Goal: Book appointment/travel/reservation

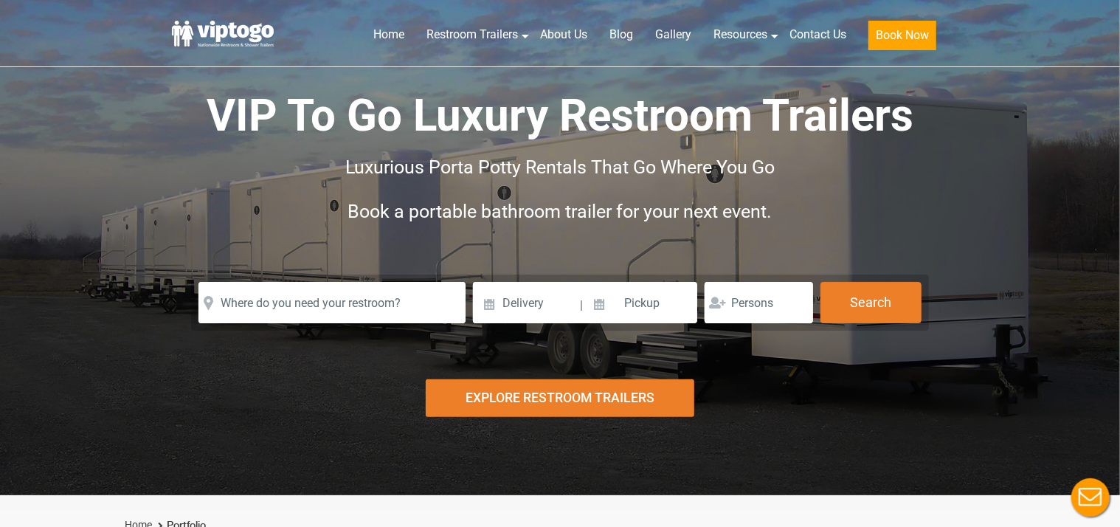
scroll to position [226, 0]
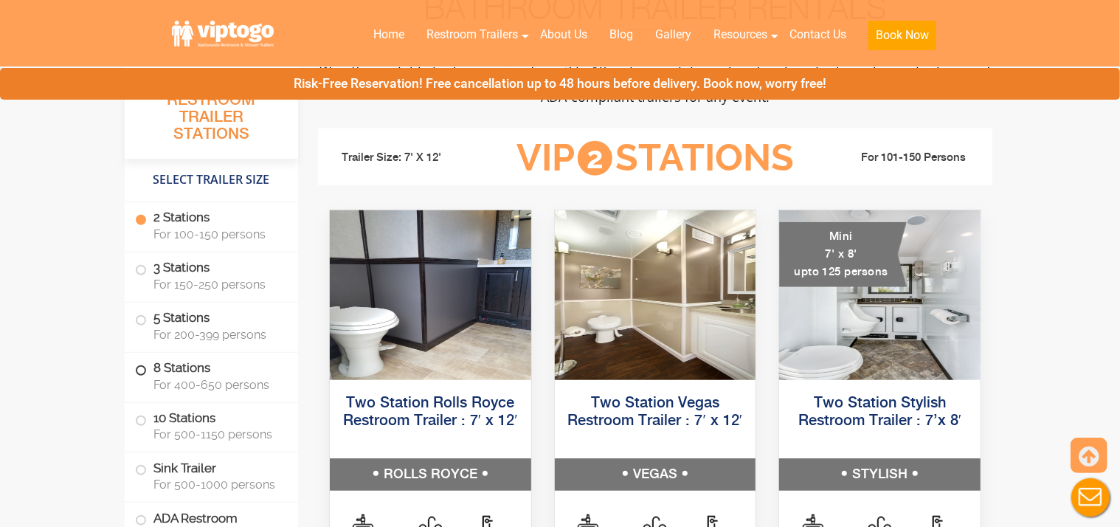
click at [218, 382] on span "For 400-650 persons" at bounding box center [216, 385] width 127 height 14
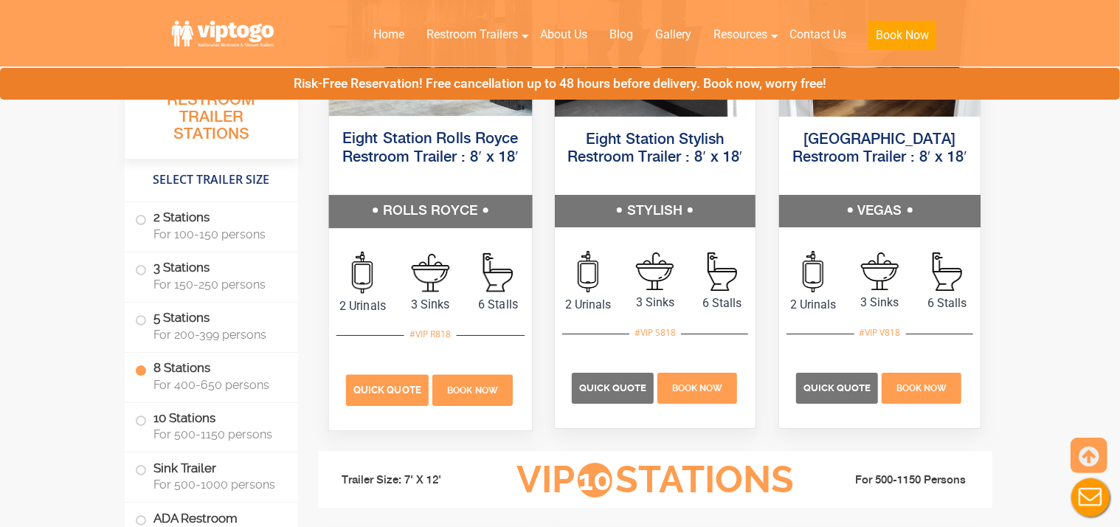
scroll to position [3016, 0]
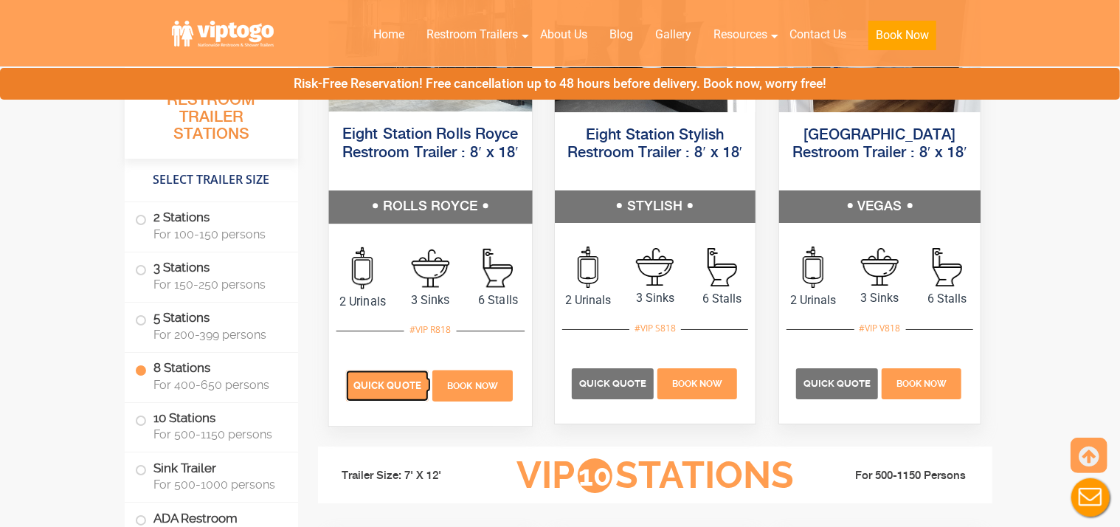
click at [393, 389] on p "Quick Quote" at bounding box center [387, 384] width 83 height 31
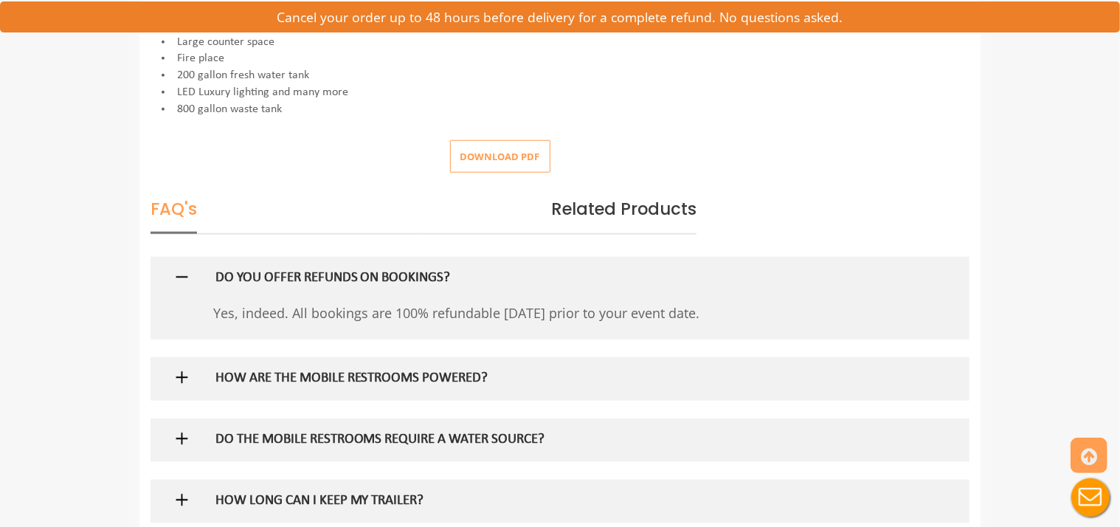
scroll to position [804, 0]
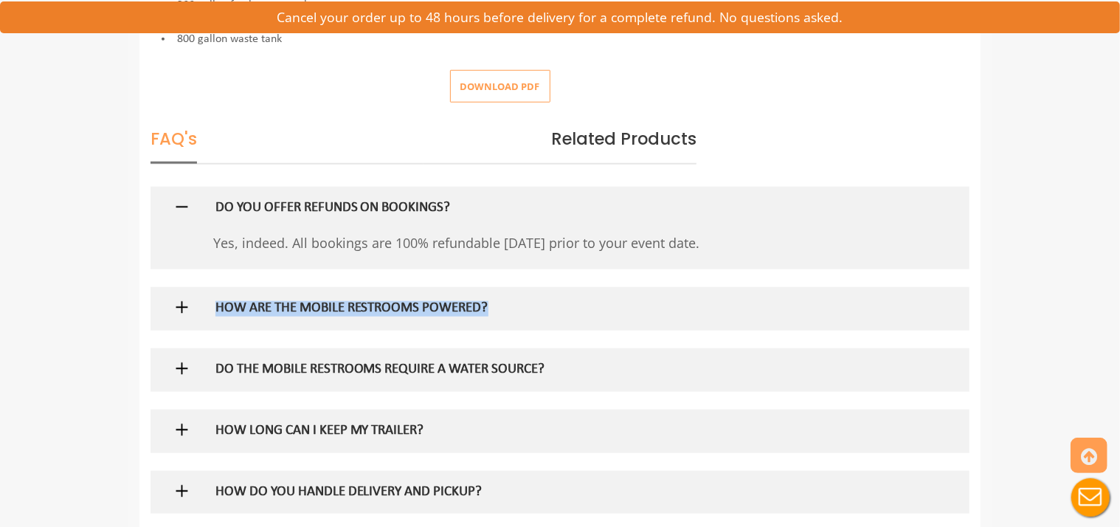
click at [203, 313] on div "3 answers HOW ARE THE MOBILE RESTROOMS POWERED? Depending on your needs, the tr…" at bounding box center [559, 309] width 819 height 44
click at [188, 310] on img at bounding box center [182, 307] width 18 height 18
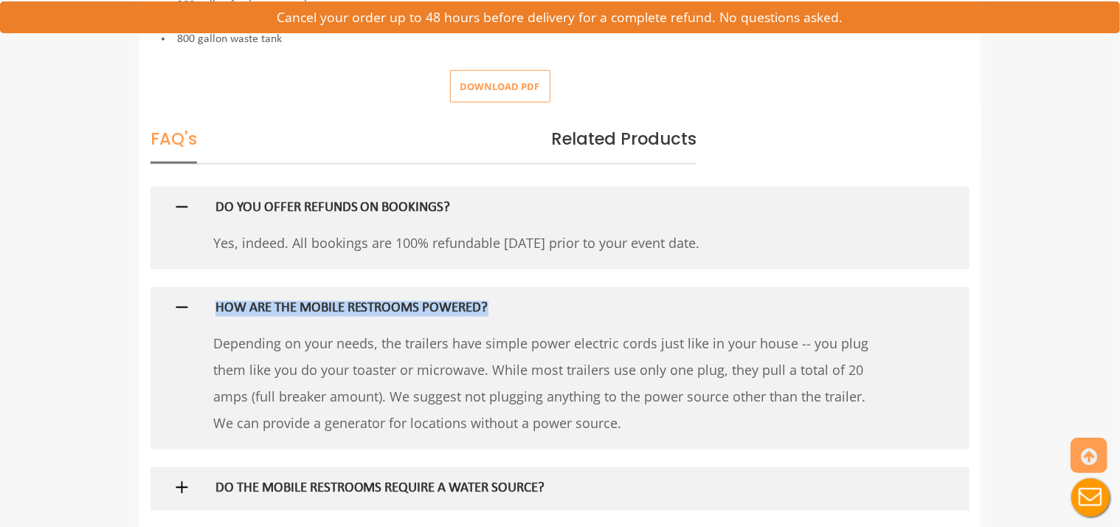
click at [177, 302] on img at bounding box center [182, 307] width 18 height 18
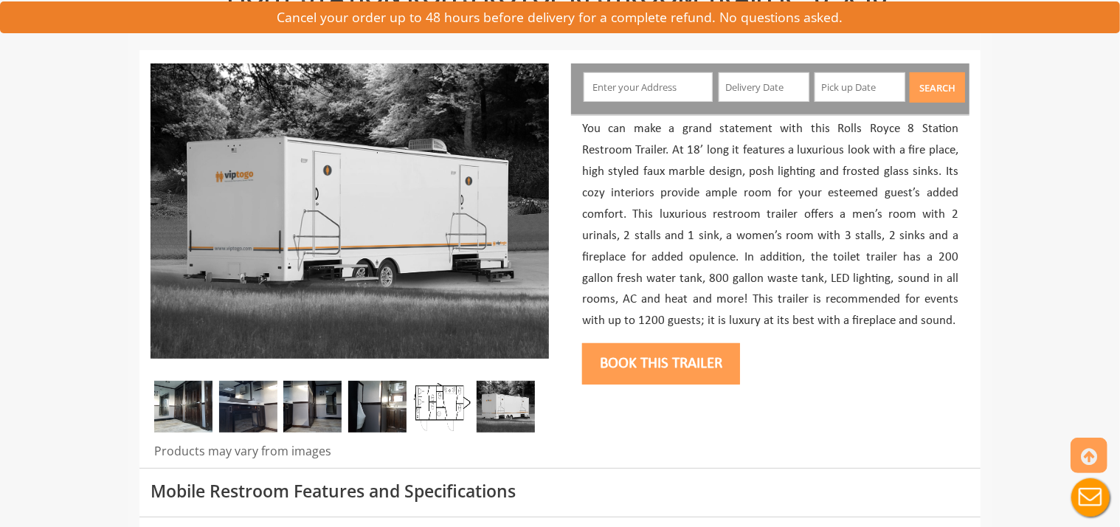
scroll to position [66, 0]
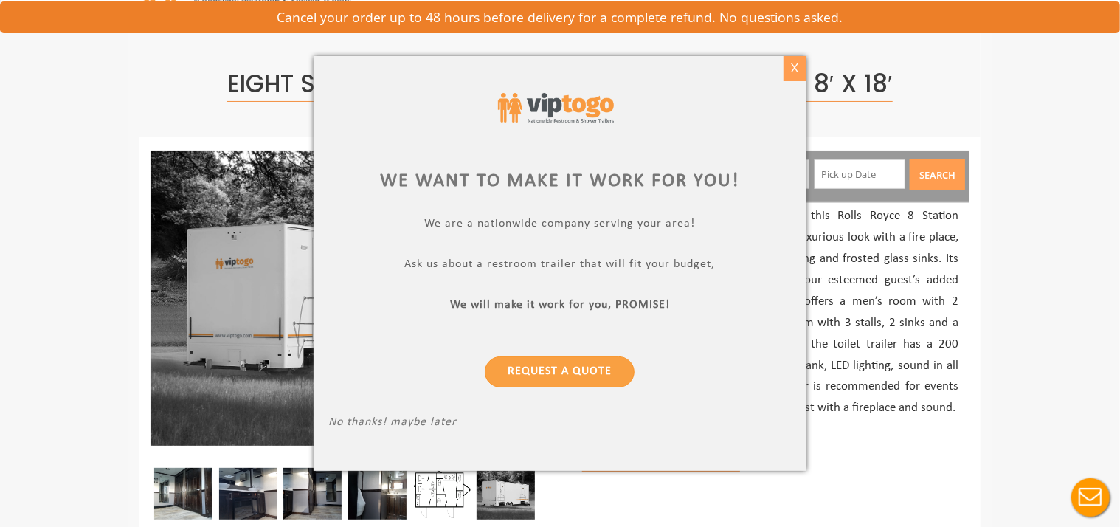
click at [790, 66] on div "X" at bounding box center [794, 68] width 23 height 25
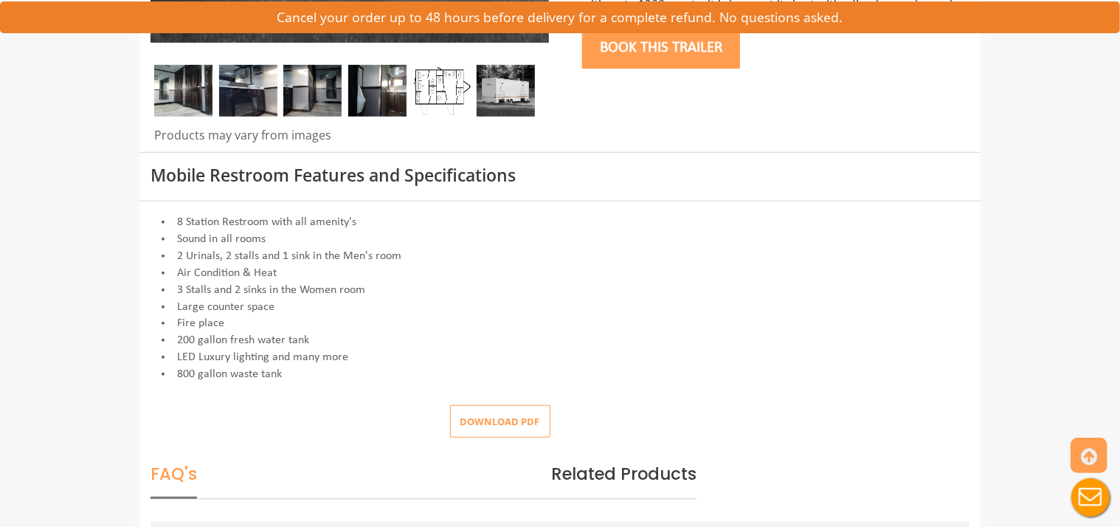
scroll to position [536, 0]
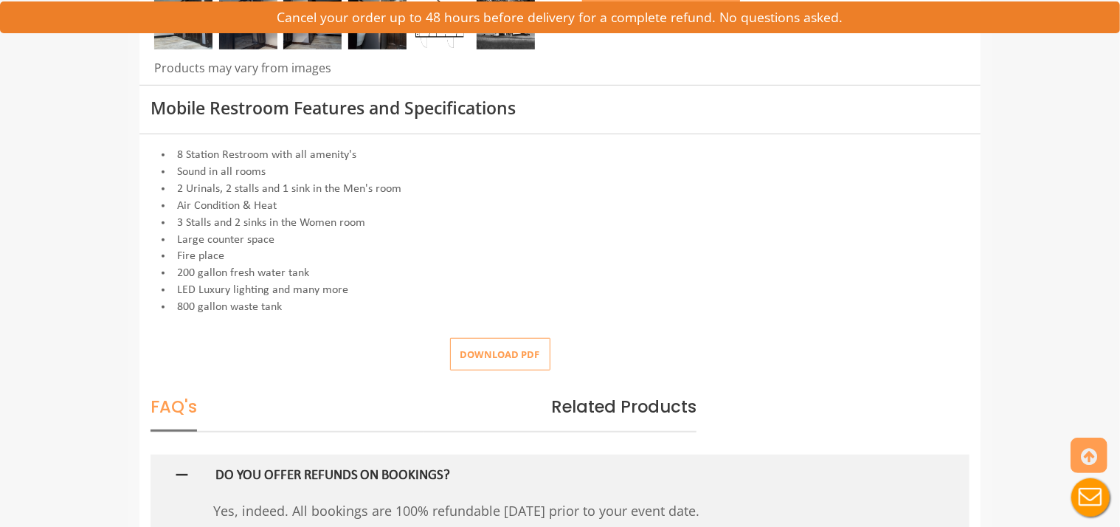
click at [495, 351] on button "Download pdf" at bounding box center [500, 354] width 100 height 33
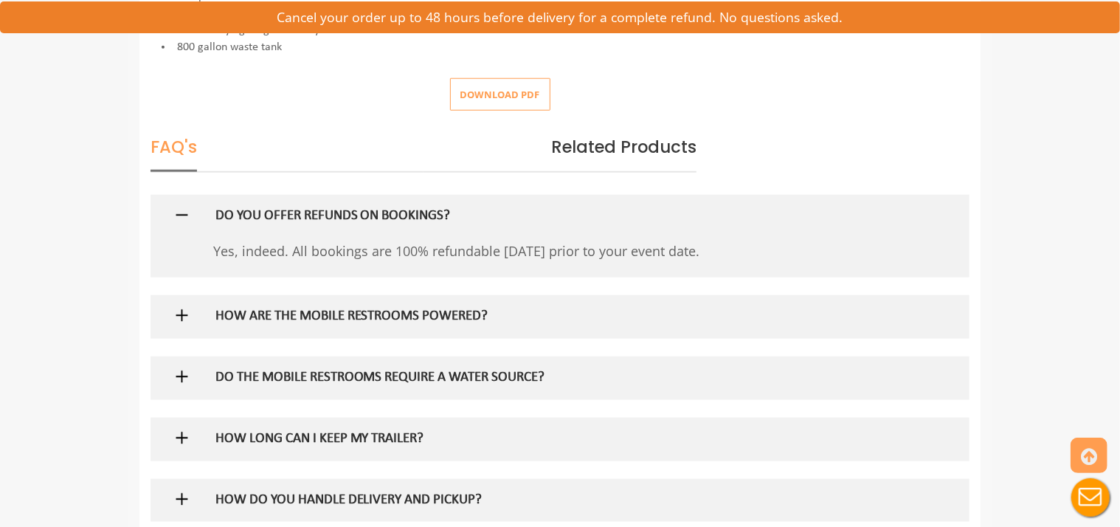
scroll to position [804, 0]
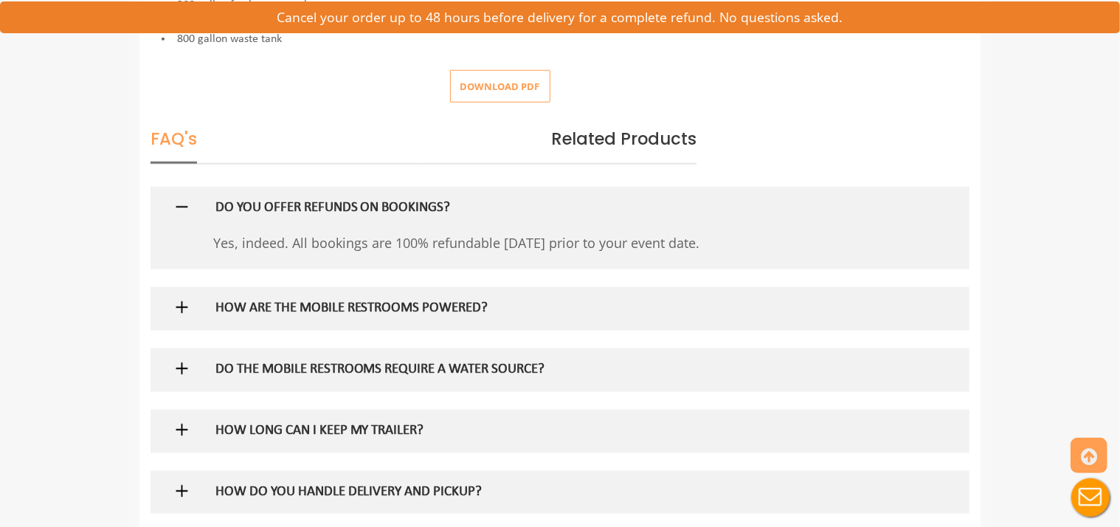
click at [357, 372] on h5 "DO THE MOBILE RESTROOMS REQUIRE A WATER SOURCE?" at bounding box center [536, 369] width 642 height 15
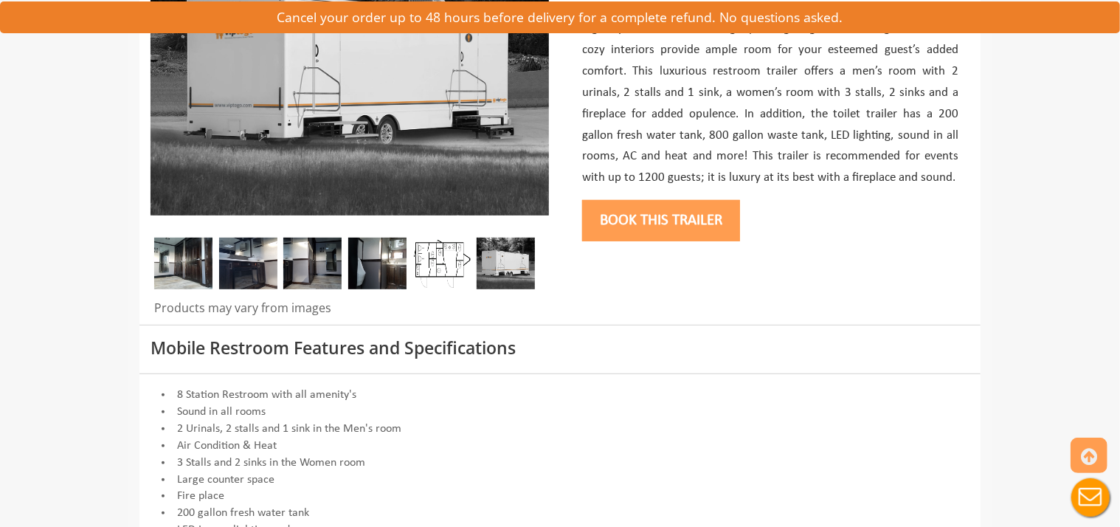
scroll to position [402, 0]
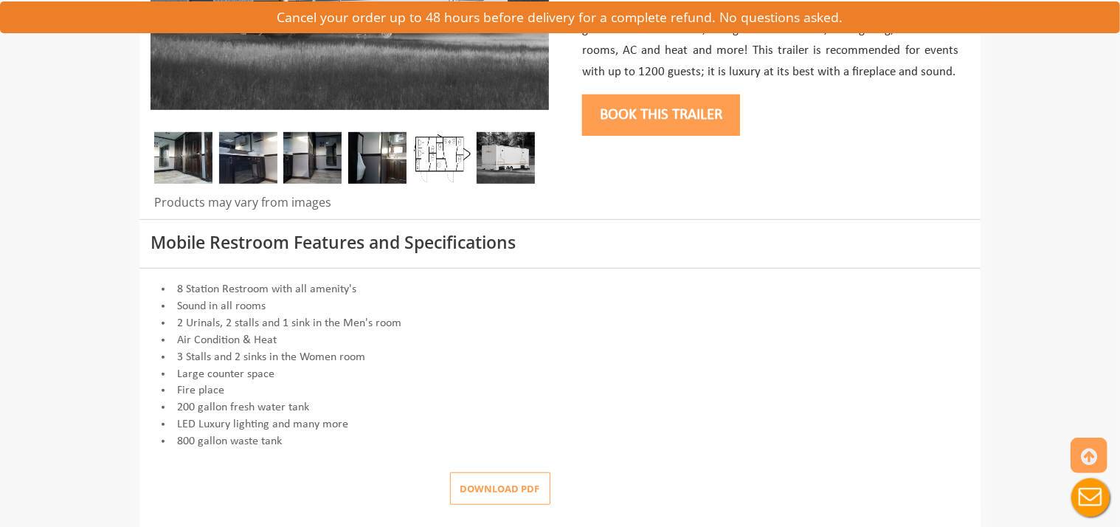
click at [438, 153] on img at bounding box center [441, 158] width 58 height 52
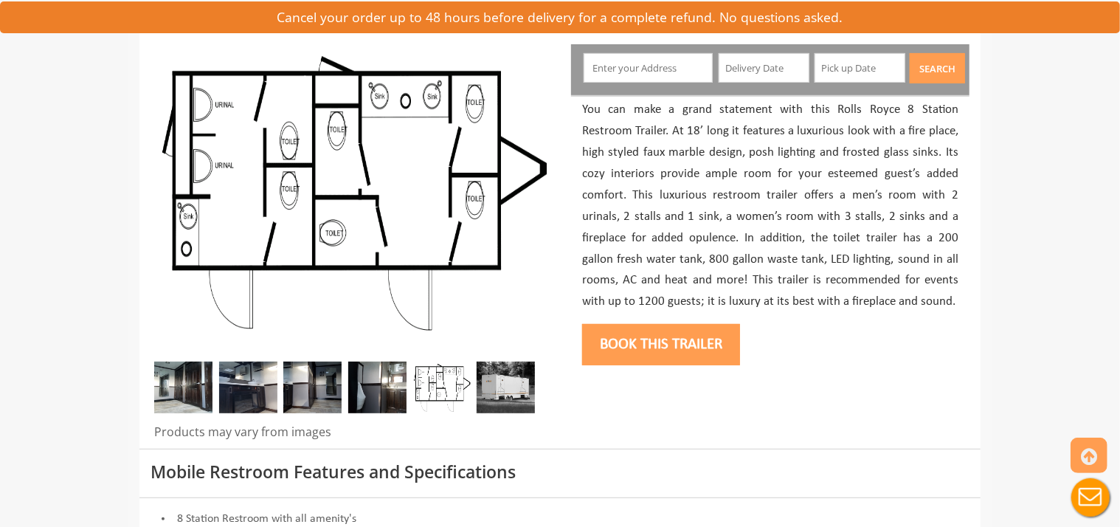
scroll to position [133, 0]
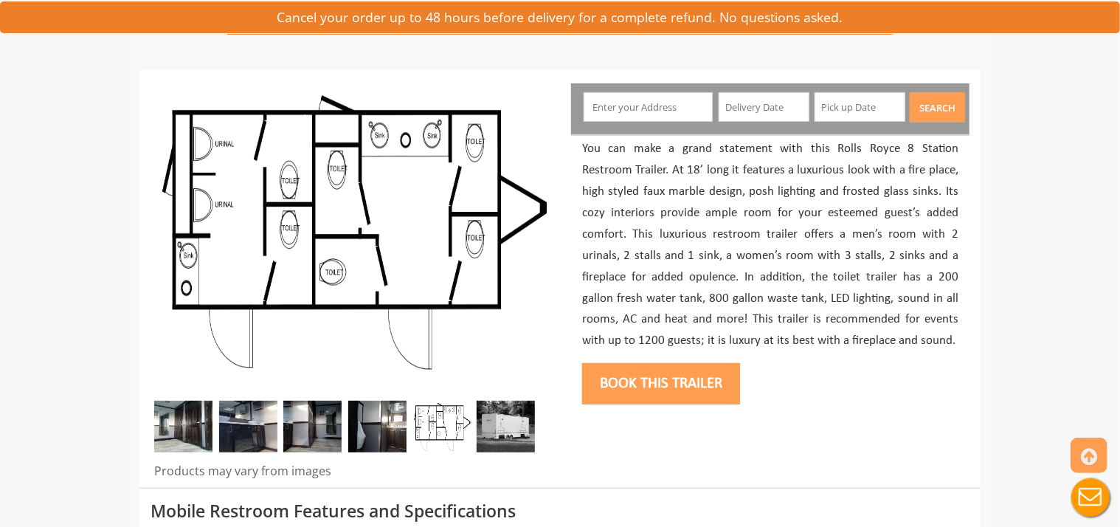
drag, startPoint x: 474, startPoint y: 364, endPoint x: 753, endPoint y: 406, distance: 281.9
click at [766, 400] on div "Book this trailer" at bounding box center [770, 382] width 376 height 60
